Goal: Task Accomplishment & Management: Use online tool/utility

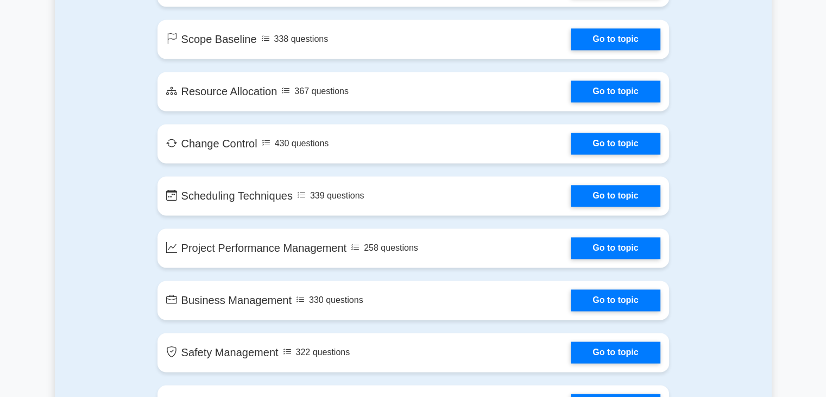
scroll to position [1738, 0]
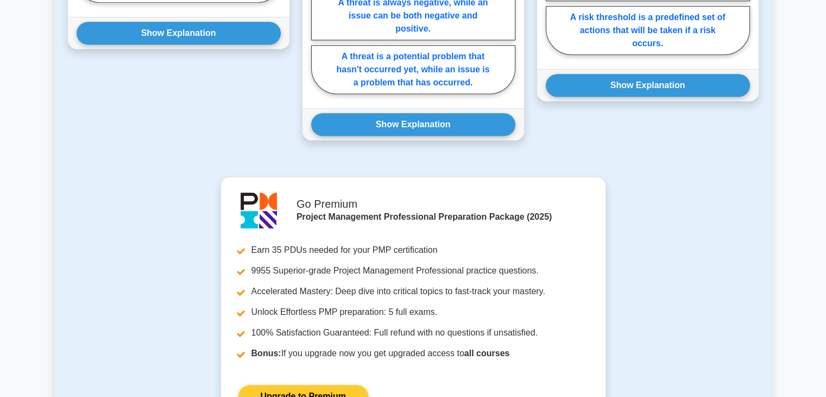
scroll to position [815, 0]
